Goal: Find specific page/section: Find specific page/section

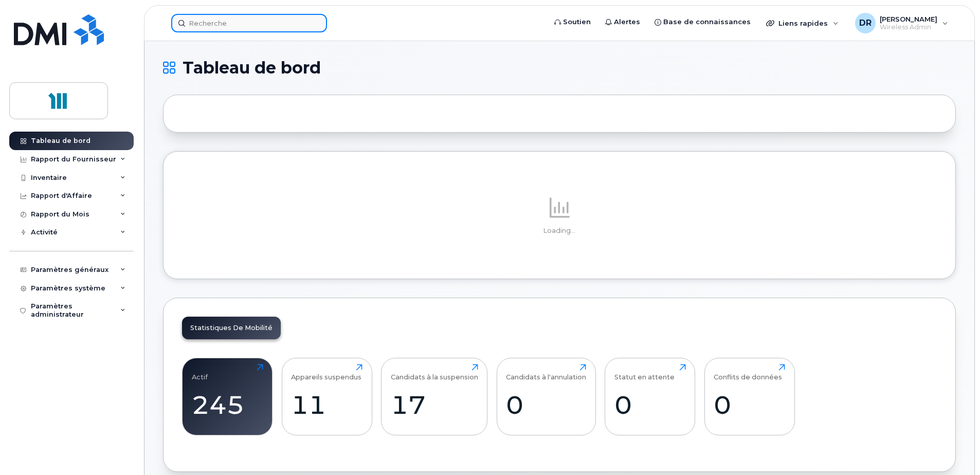
click at [216, 24] on input at bounding box center [249, 23] width 156 height 19
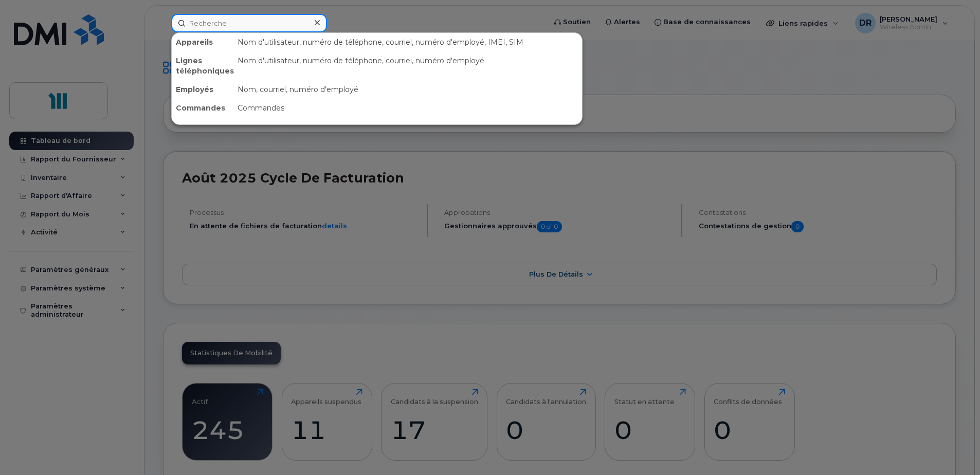
paste input "Opération [PERSON_NAME] [PERSON_NAME]"
type input "Opération [PERSON_NAME] [PERSON_NAME]"
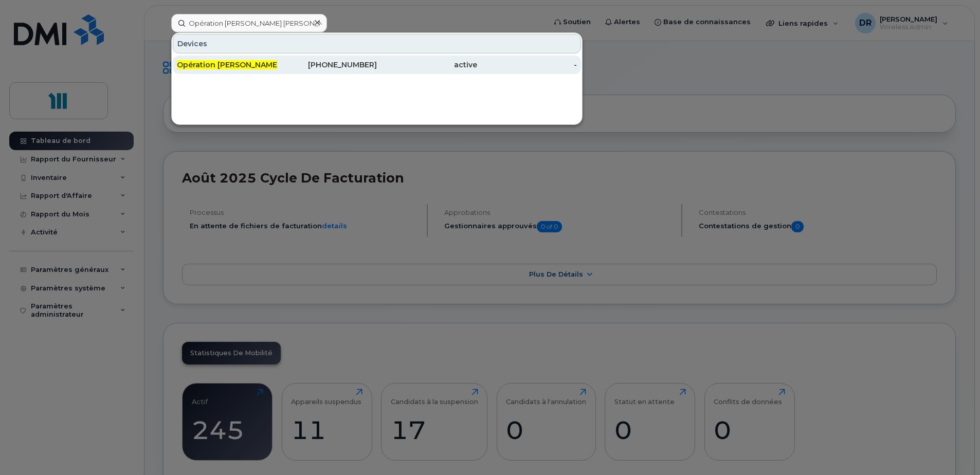
click at [202, 67] on span "Opération [PERSON_NAME] [PERSON_NAME]" at bounding box center [260, 64] width 167 height 9
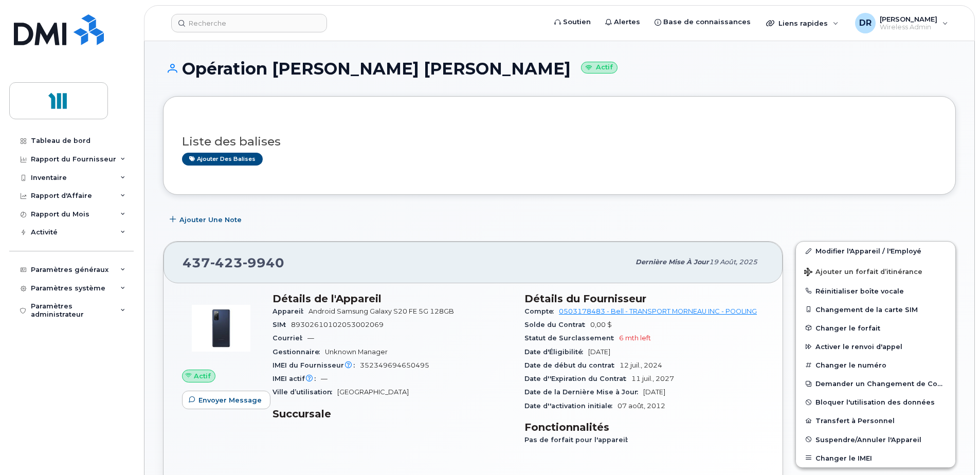
click at [389, 365] on span "352349694650495" at bounding box center [394, 366] width 69 height 8
copy span "352349694650495"
